Goal: Transaction & Acquisition: Purchase product/service

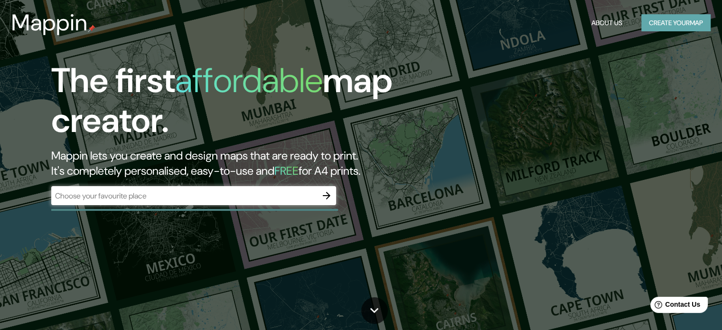
click at [648, 25] on button "Create your map" at bounding box center [675, 23] width 69 height 18
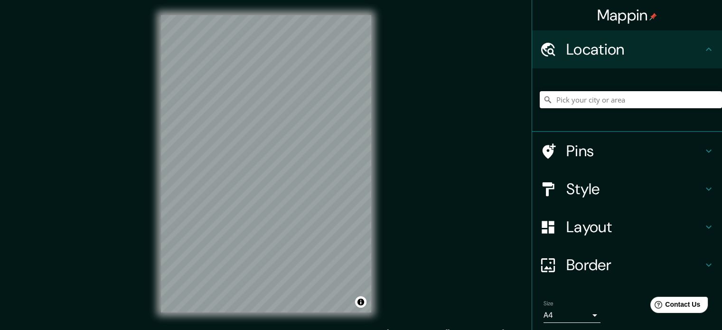
click at [597, 95] on input "Pick your city or area" at bounding box center [631, 99] width 182 height 17
drag, startPoint x: 659, startPoint y: 104, endPoint x: 499, endPoint y: 94, distance: 160.2
click at [499, 94] on div "Mappin Location [GEOGRAPHIC_DATA] [GEOGRAPHIC_DATA], [GEOGRAPHIC_DATA] [GEOGRAP…" at bounding box center [361, 171] width 722 height 343
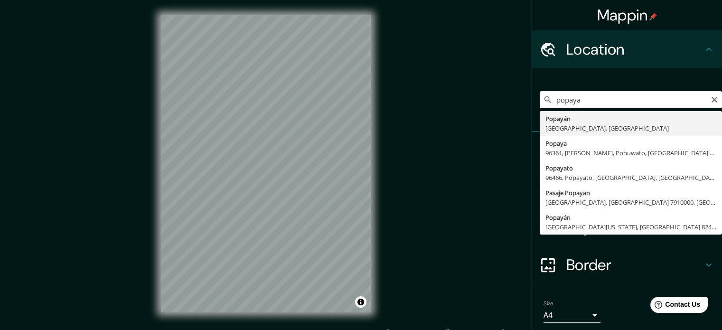
type input "Popayán, [GEOGRAPHIC_DATA], [GEOGRAPHIC_DATA]"
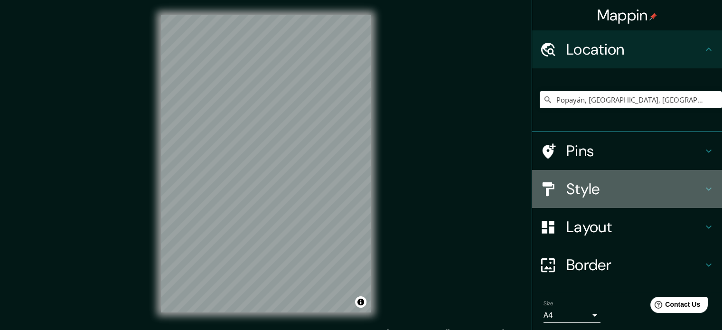
click at [618, 182] on h4 "Style" at bounding box center [634, 188] width 137 height 19
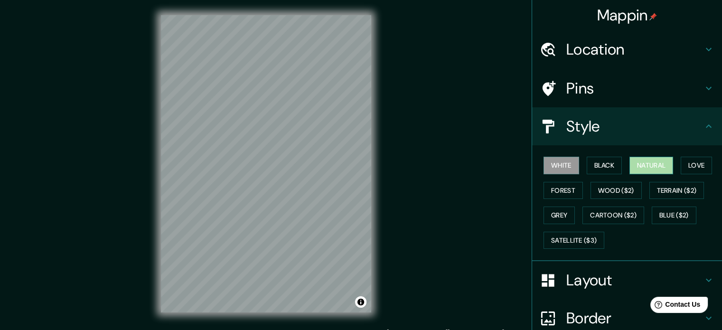
click at [638, 168] on button "Natural" at bounding box center [651, 166] width 44 height 18
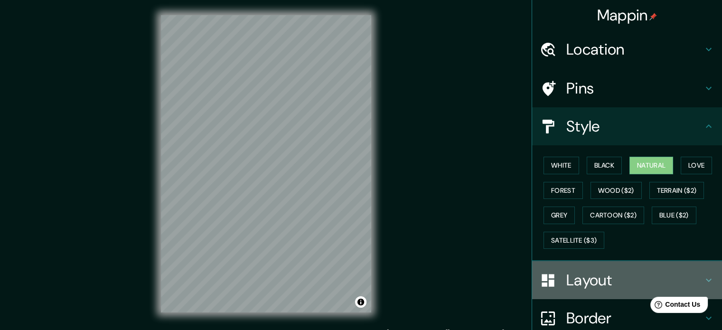
click at [590, 283] on h4 "Layout" at bounding box center [634, 279] width 137 height 19
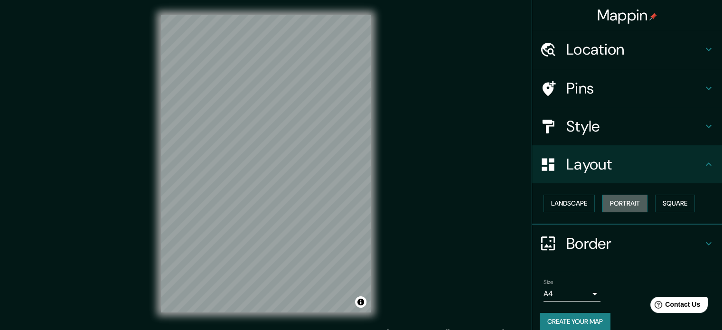
click at [620, 204] on button "Portrait" at bounding box center [624, 204] width 45 height 18
click at [564, 197] on button "Landscape" at bounding box center [568, 204] width 51 height 18
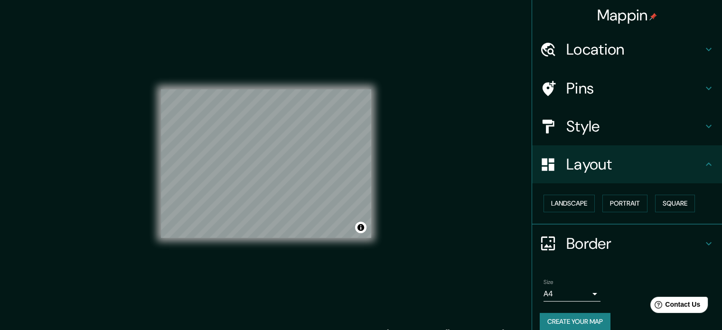
scroll to position [10, 0]
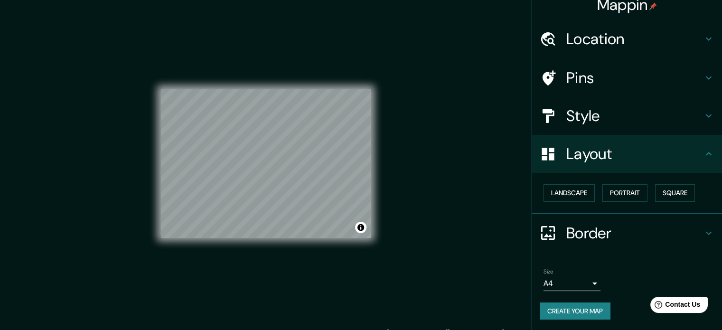
click at [570, 318] on div "Size A4 single Create your map" at bounding box center [627, 295] width 175 height 63
click at [563, 311] on button "Create your map" at bounding box center [575, 311] width 71 height 18
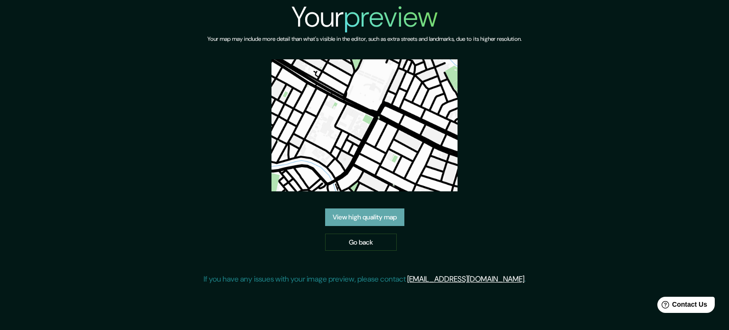
click at [382, 208] on link "View high quality map" at bounding box center [364, 217] width 79 height 18
